Goal: Task Accomplishment & Management: Manage account settings

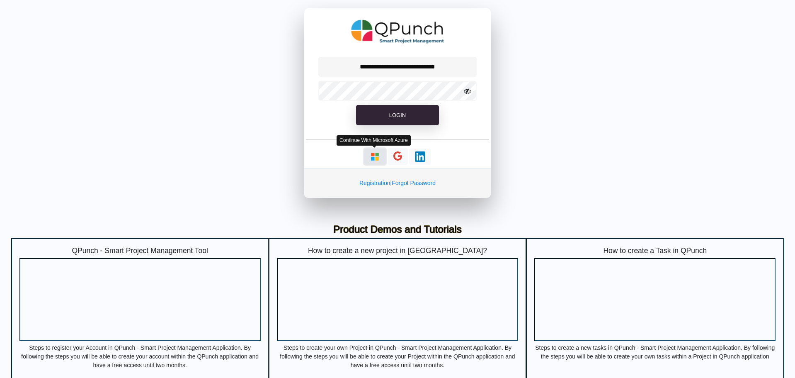
click at [373, 161] on img "button" at bounding box center [375, 156] width 10 height 10
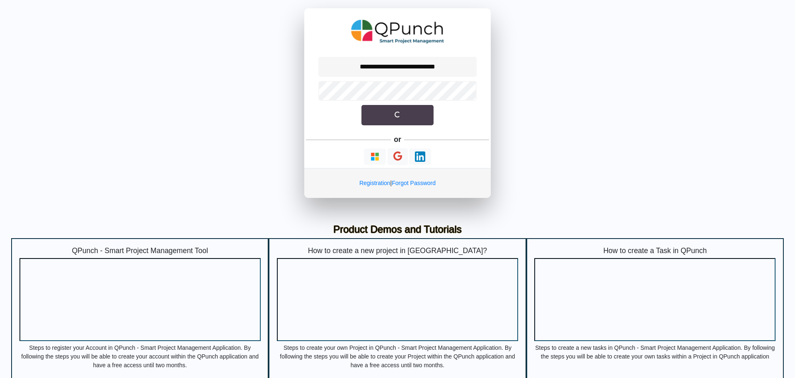
click at [398, 116] on span "submit" at bounding box center [398, 115] width 6 height 6
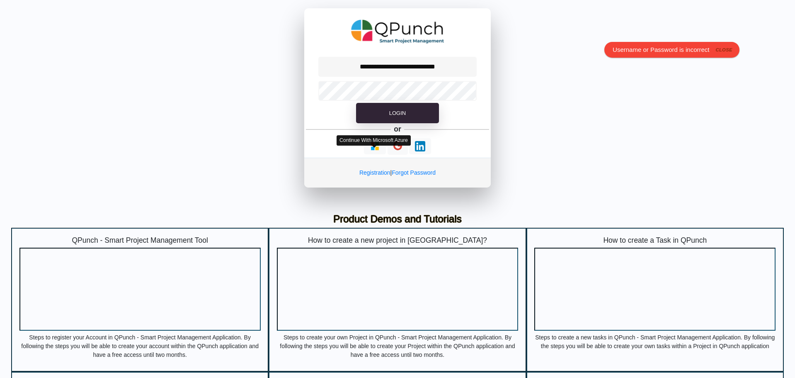
click at [375, 148] on div at bounding box center [374, 147] width 5 height 2
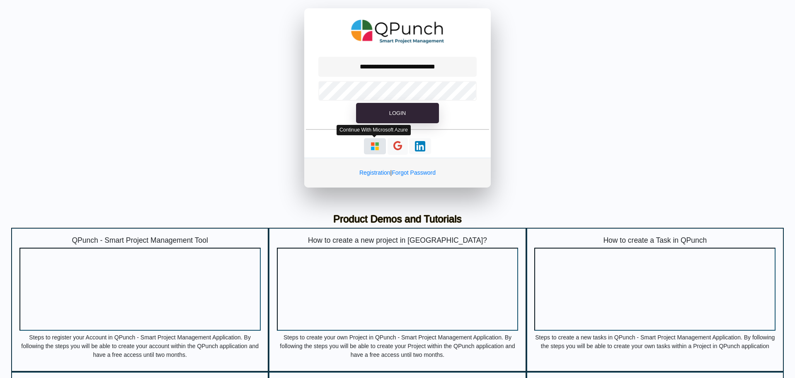
click at [377, 143] on img "button" at bounding box center [375, 146] width 10 height 10
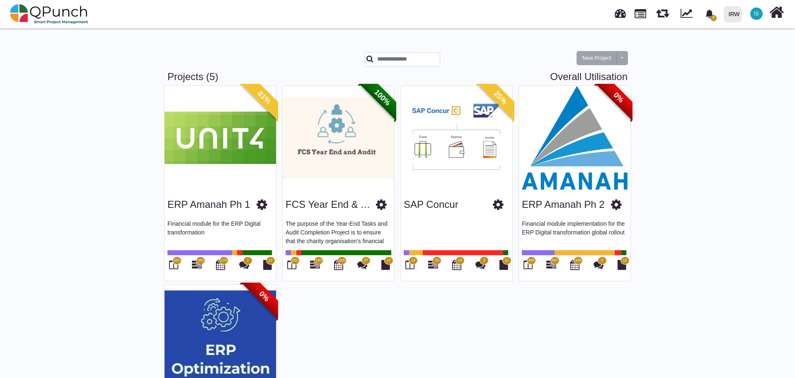
click at [571, 194] on div "ERP Amanah Ph 2" at bounding box center [575, 202] width 106 height 21
click at [584, 211] on div "ERP Amanah Ph 2" at bounding box center [575, 202] width 106 height 21
click at [571, 181] on img at bounding box center [575, 138] width 112 height 104
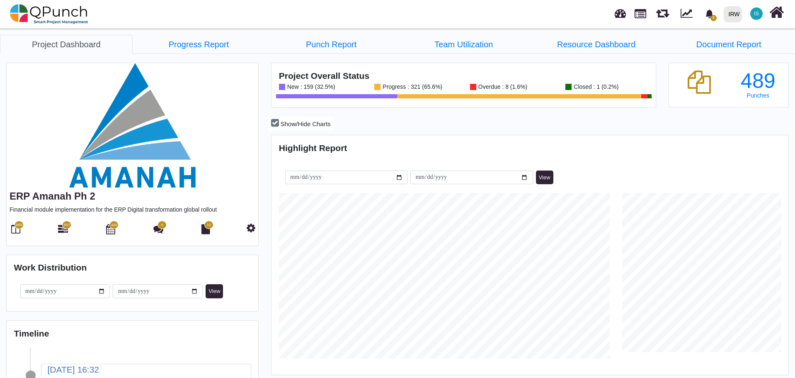
scroll to position [165, 172]
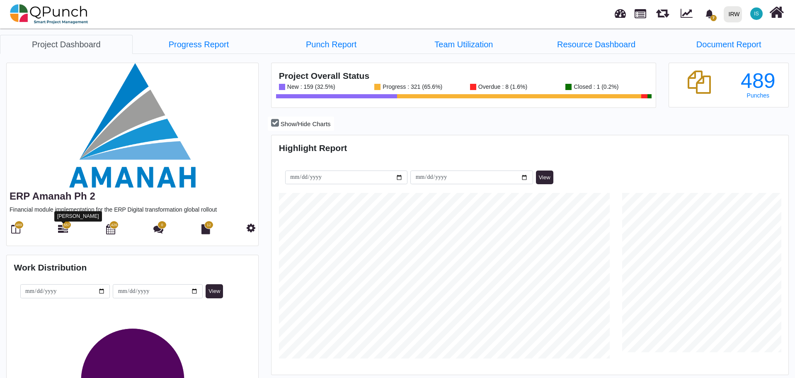
click at [62, 226] on icon at bounding box center [63, 229] width 10 height 10
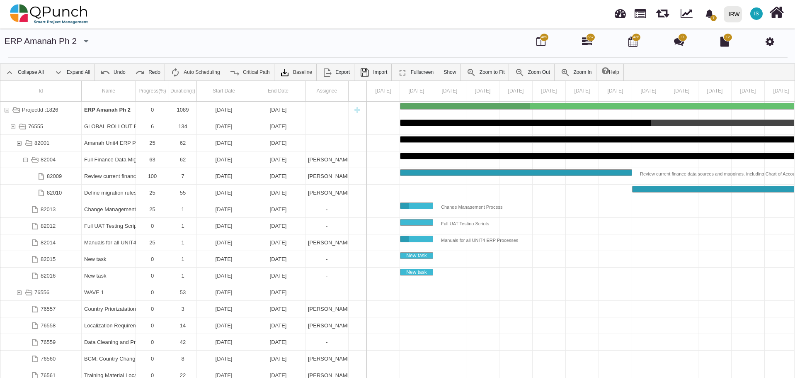
click at [756, 14] on span "IS" at bounding box center [756, 13] width 5 height 5
click at [723, 87] on link "Logout" at bounding box center [731, 84] width 72 height 12
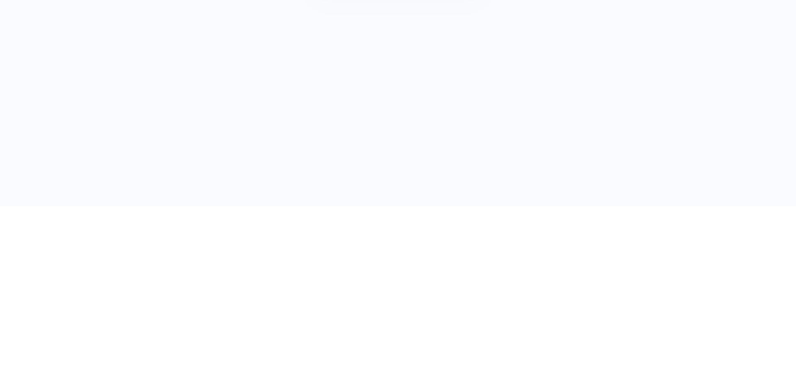
type input "**********"
